Goal: Find specific page/section

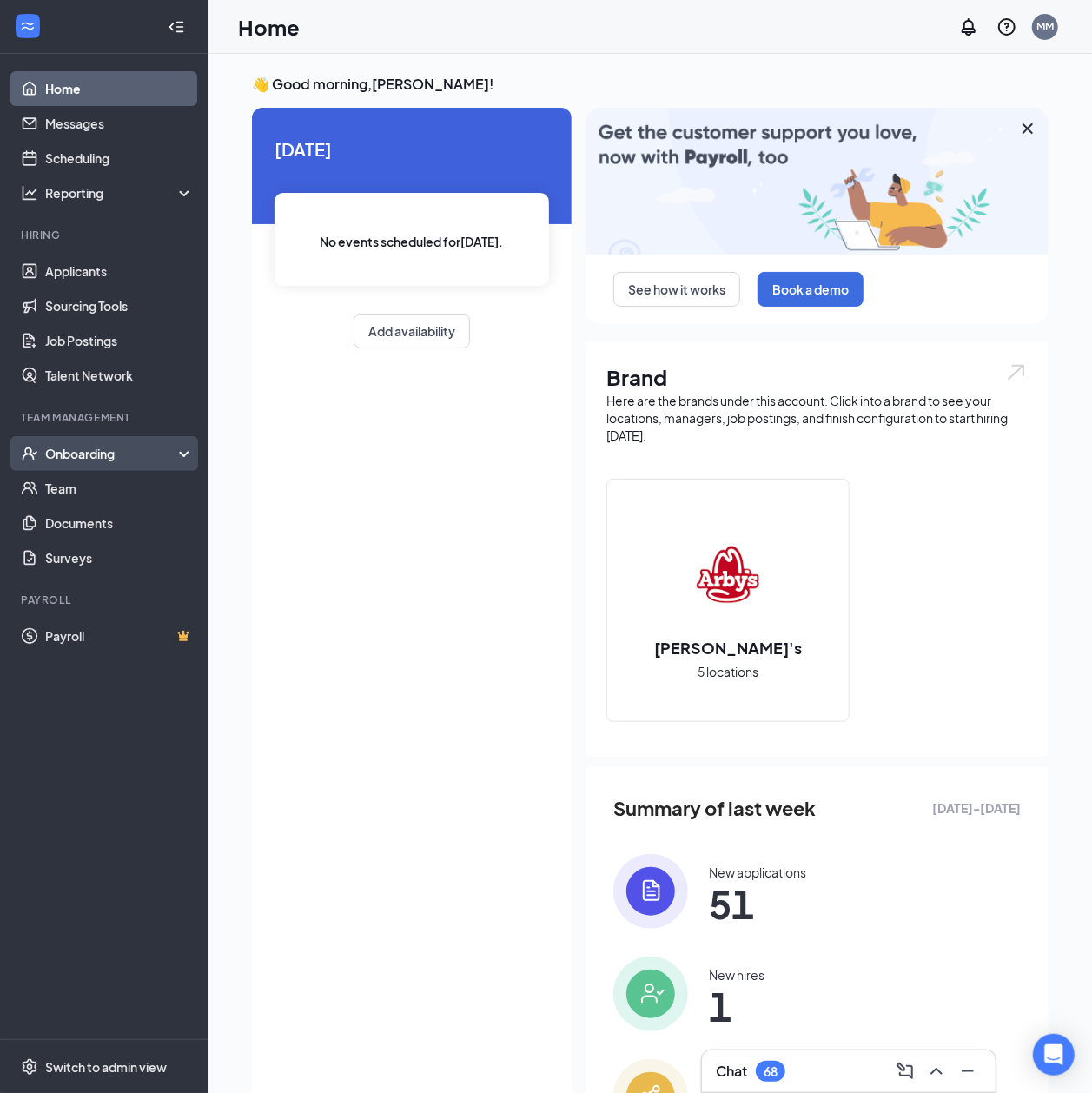
click at [91, 461] on div "Onboarding" at bounding box center [112, 453] width 134 height 17
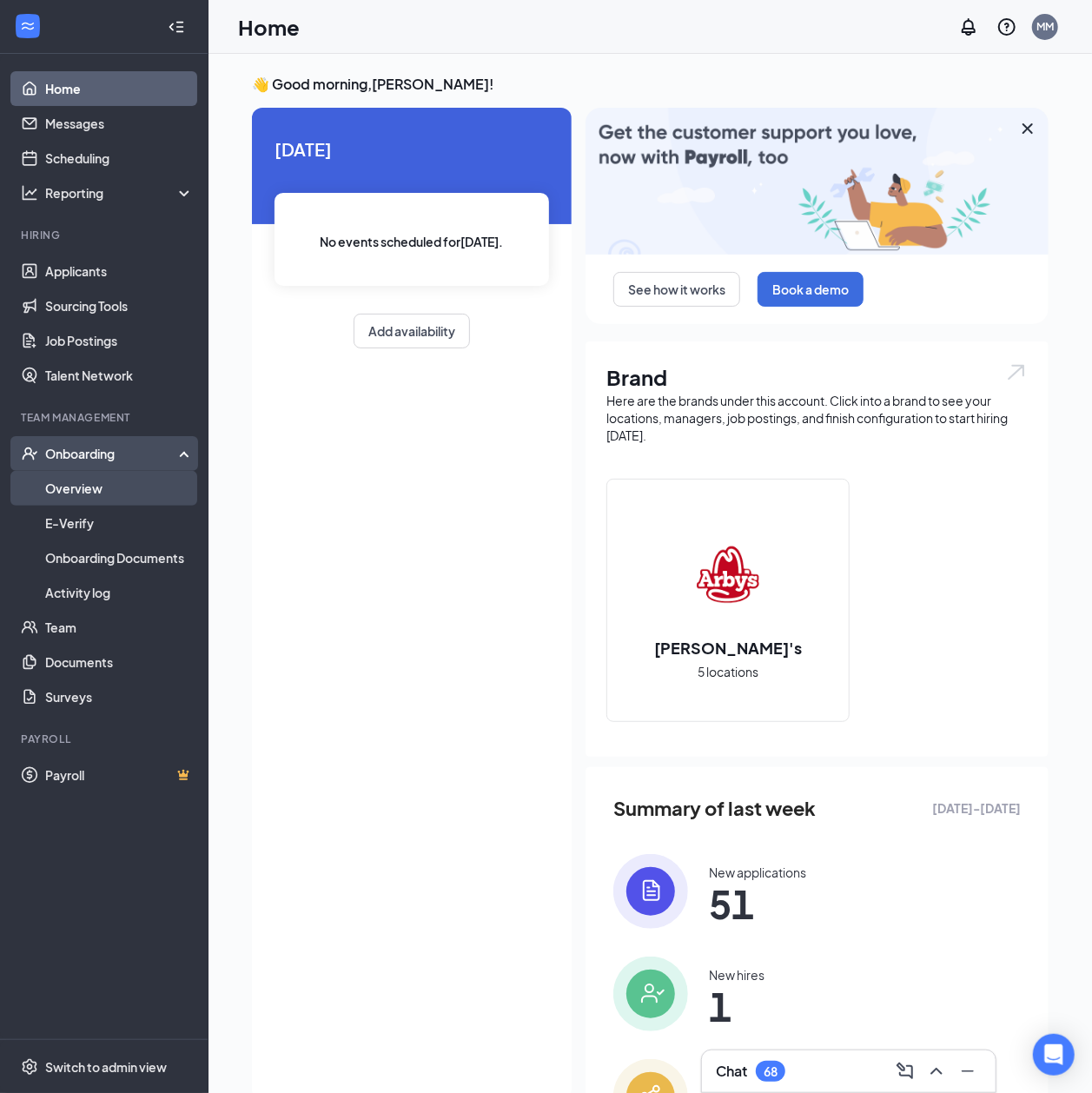
click at [77, 492] on link "Overview" at bounding box center [119, 488] width 148 height 35
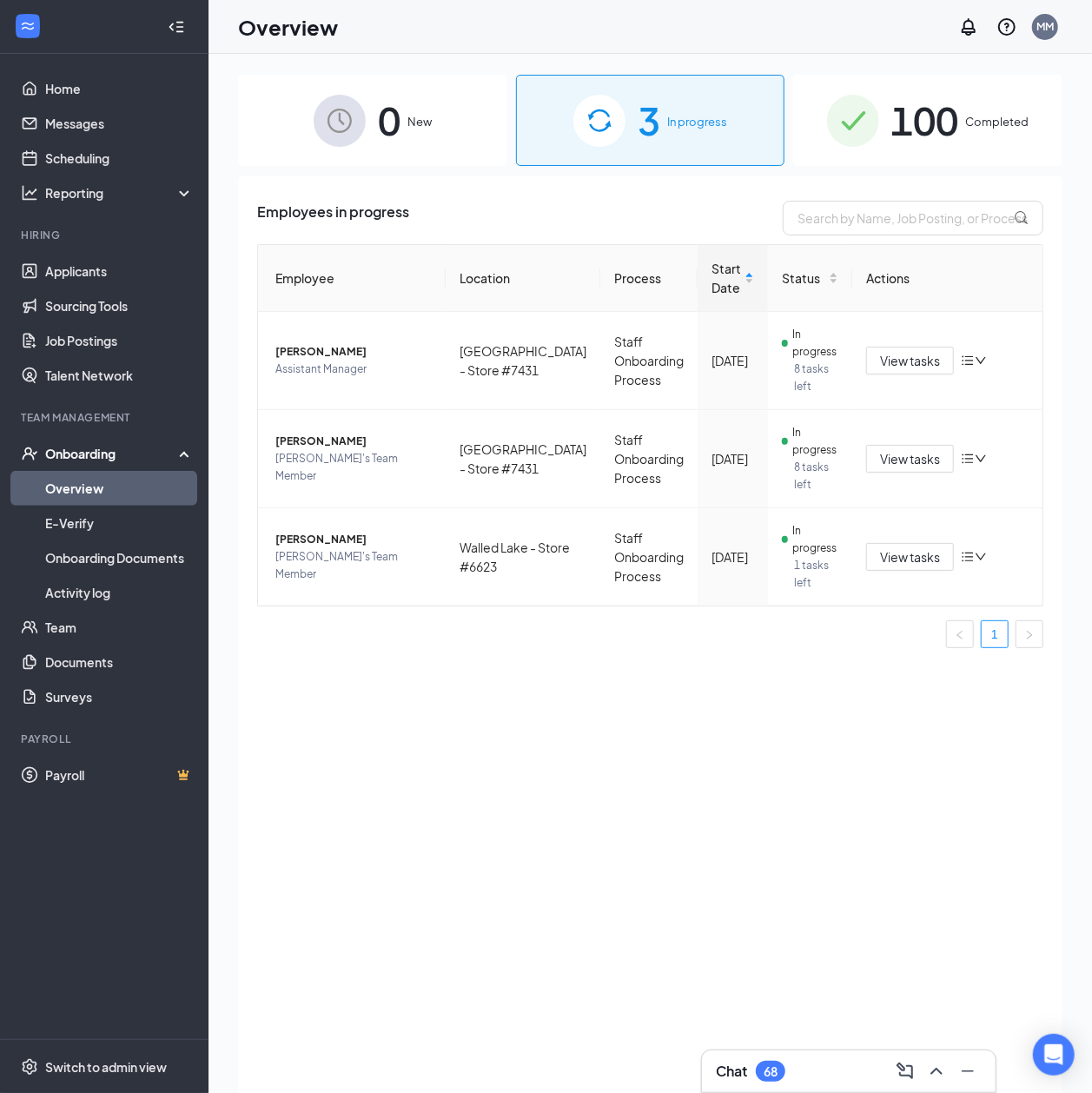
click at [940, 124] on span "100" at bounding box center [926, 121] width 68 height 60
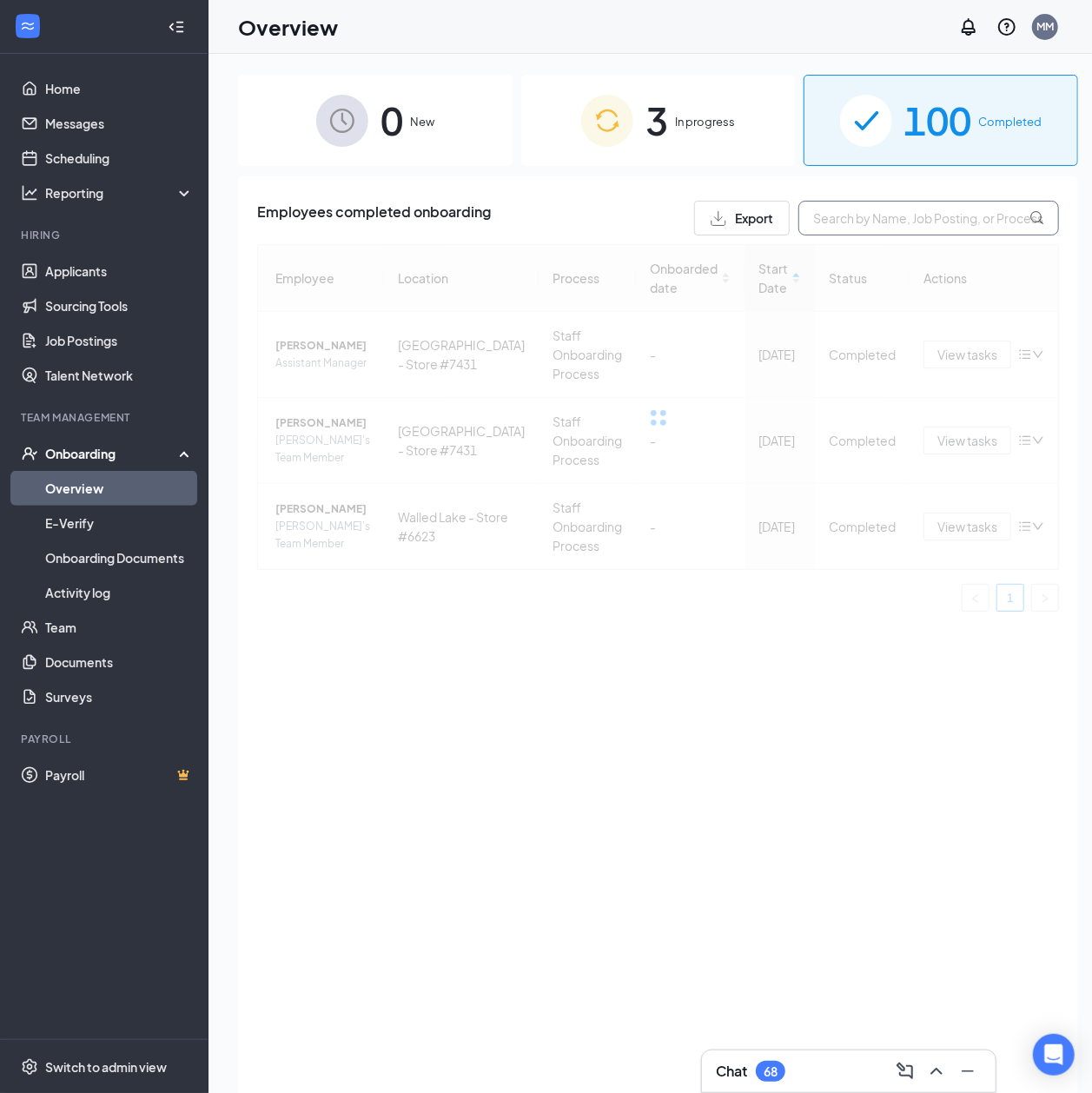
click at [877, 224] on input "text" at bounding box center [929, 218] width 260 height 35
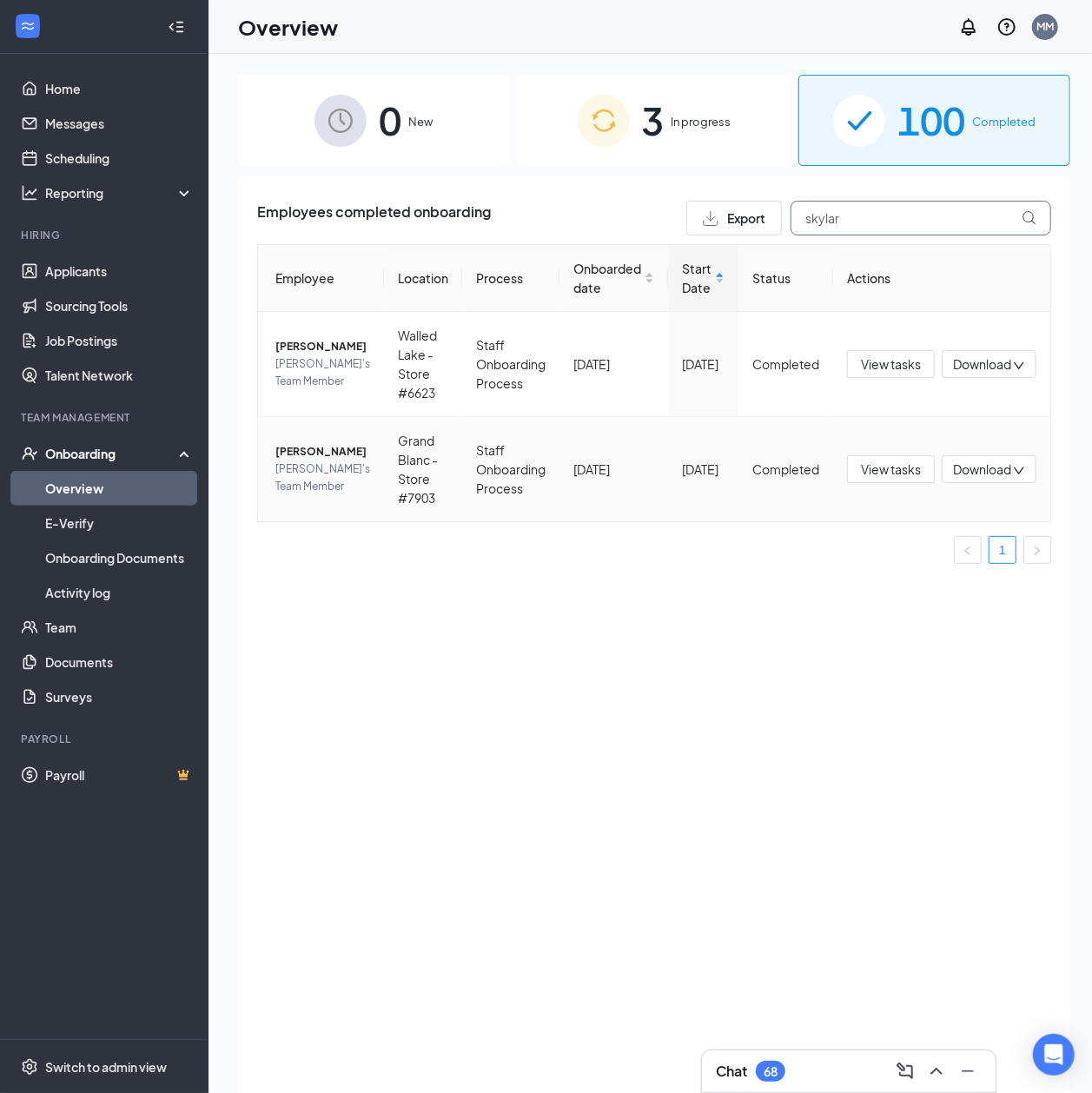
type input "skylar"
click at [300, 461] on span "[PERSON_NAME]" at bounding box center [323, 452] width 94 height 17
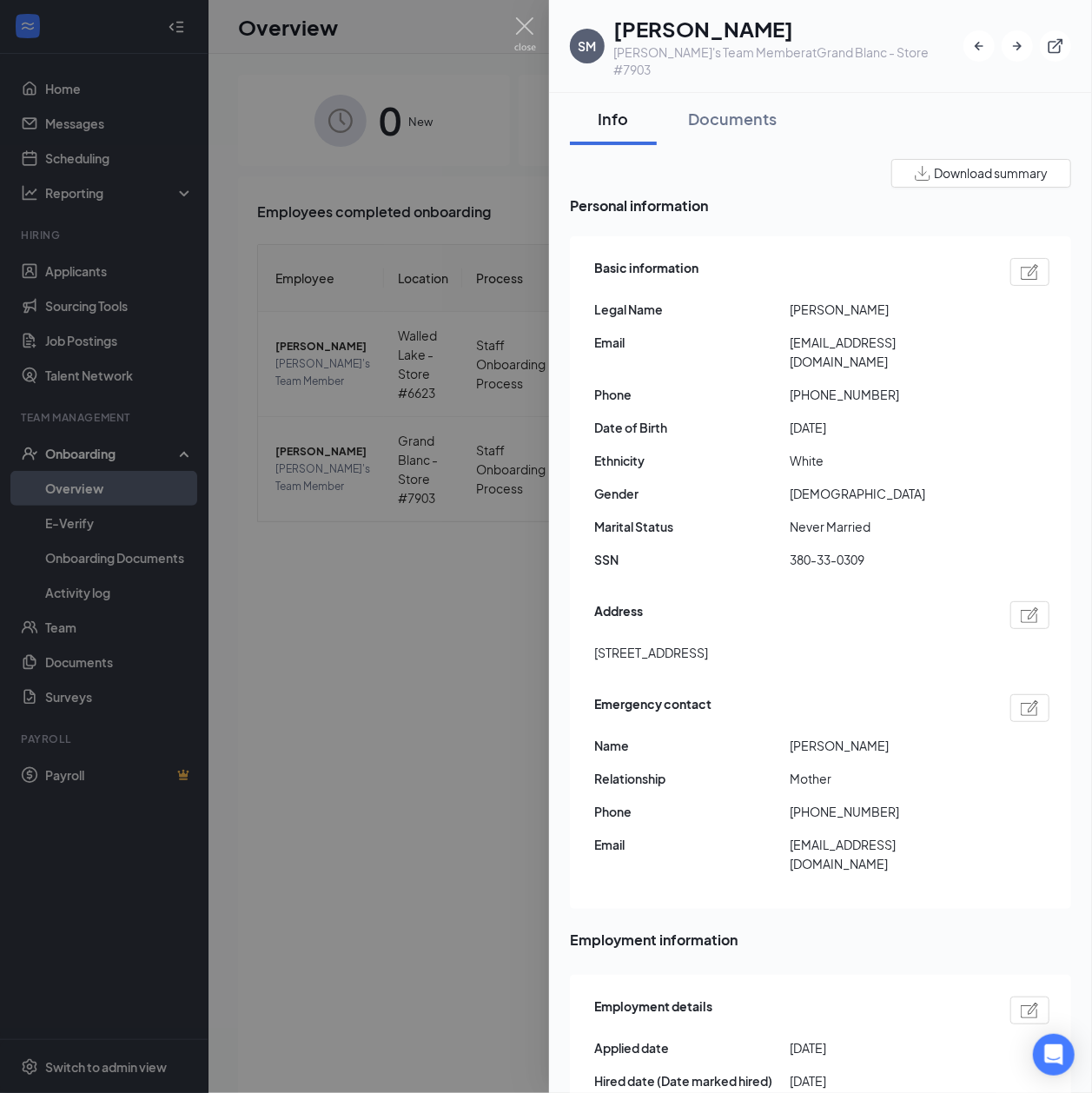
drag, startPoint x: 706, startPoint y: 98, endPoint x: 932, endPoint y: 589, distance: 540.5
click at [706, 108] on div "Documents" at bounding box center [732, 118] width 89 height 22
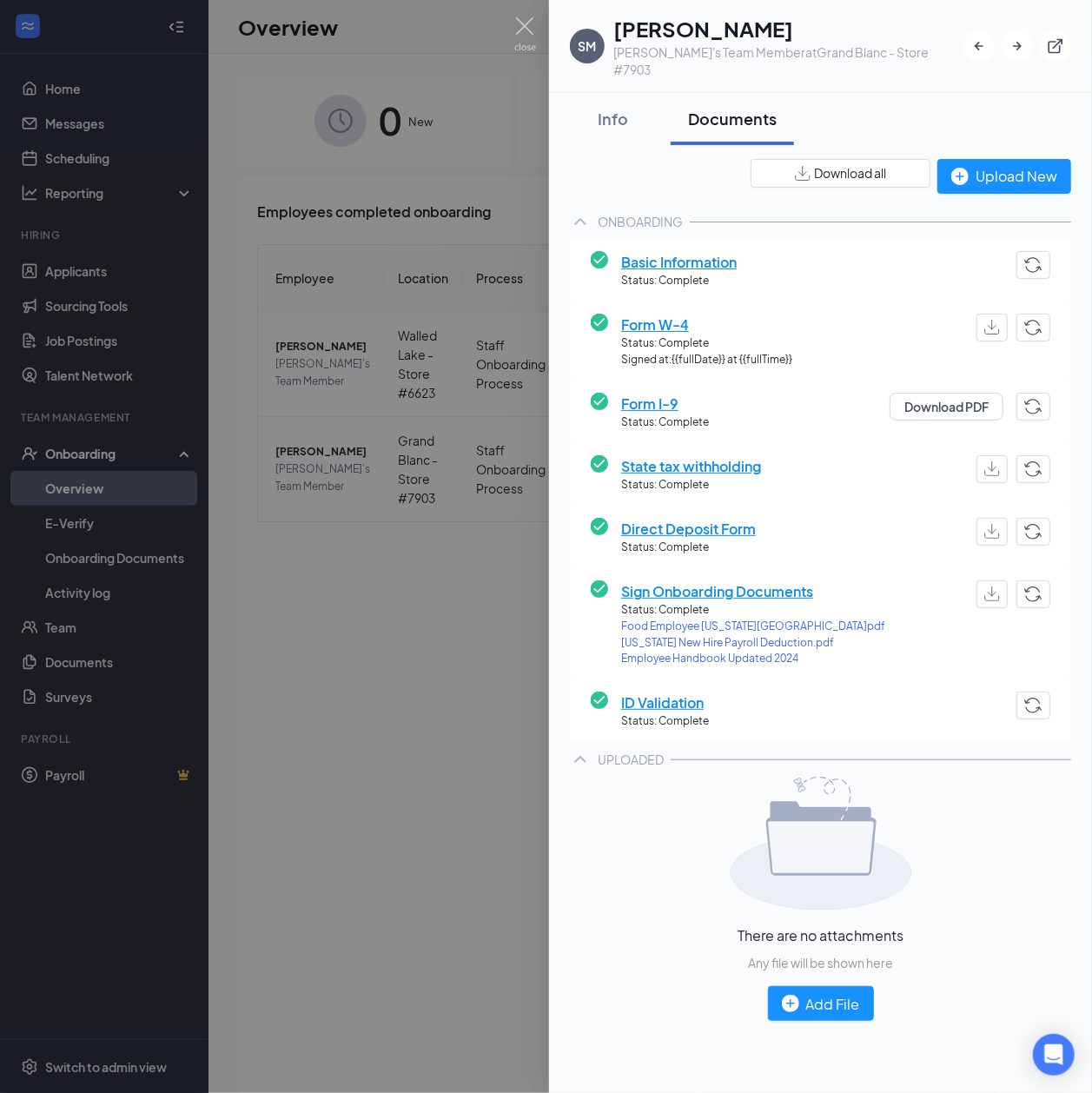
click at [744, 635] on span "[US_STATE] New Hire Payroll Deduction.pdf" at bounding box center [753, 643] width 264 height 16
